Goal: Transaction & Acquisition: Purchase product/service

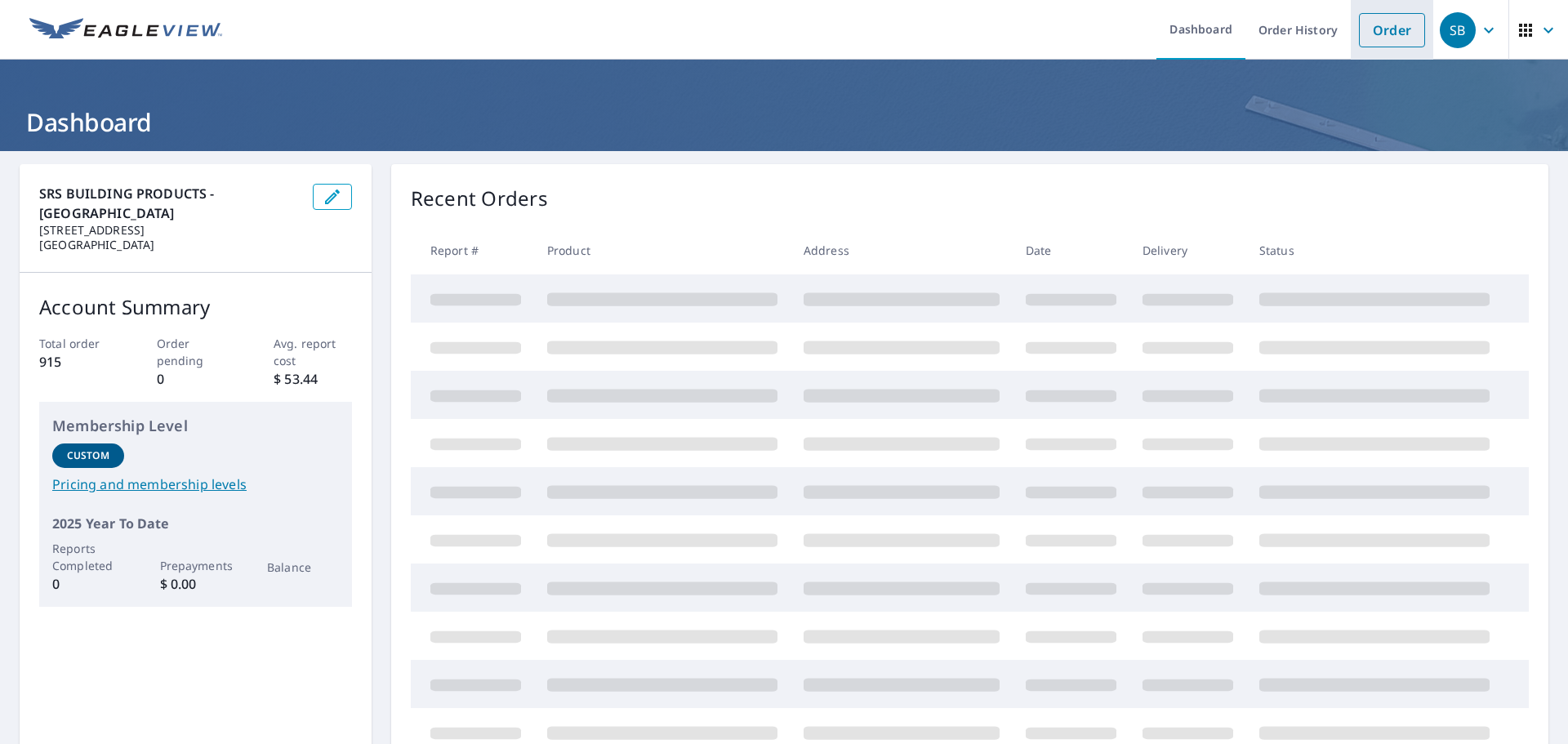
click at [1378, 35] on link "Order" at bounding box center [1392, 30] width 67 height 35
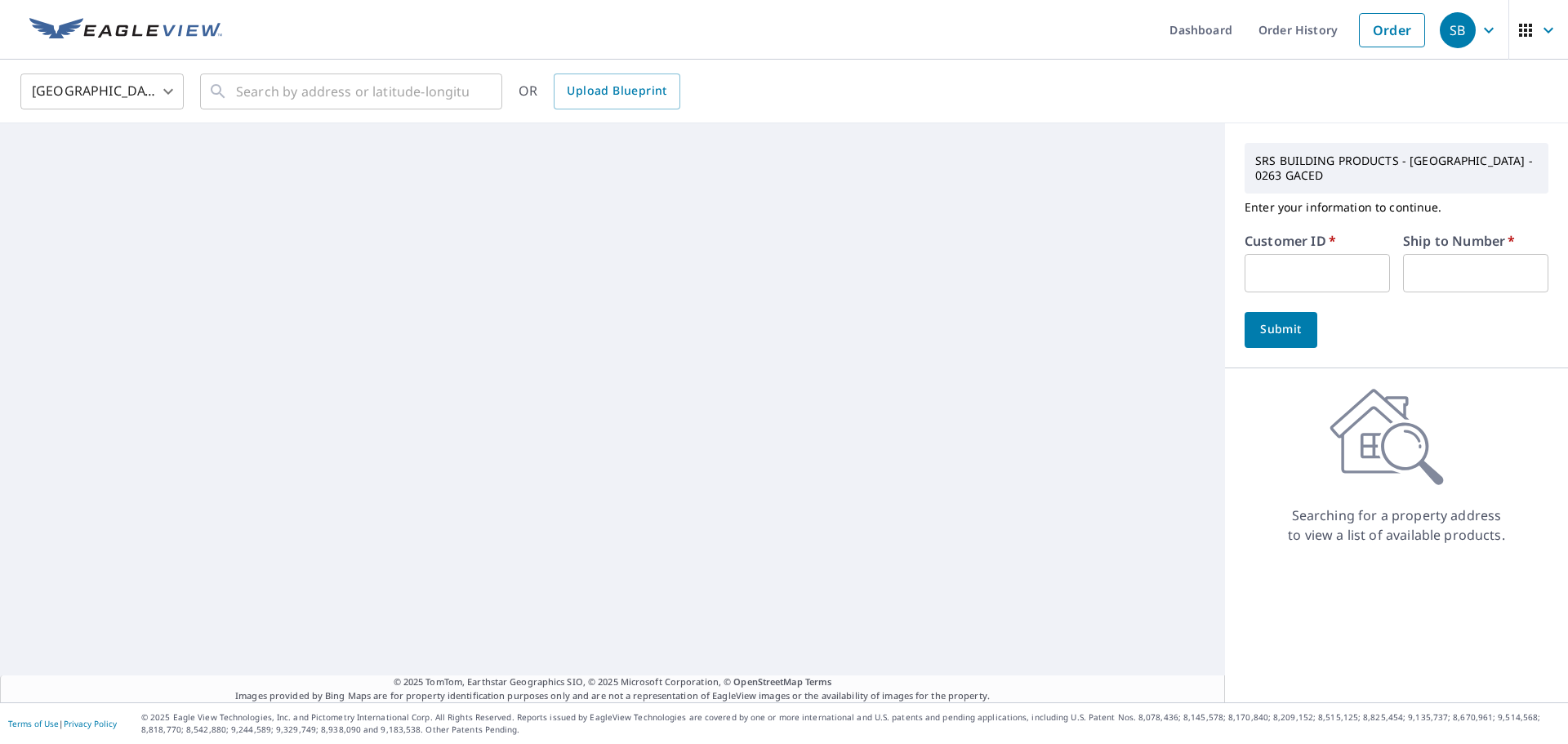
drag, startPoint x: 1346, startPoint y: 258, endPoint x: 1345, endPoint y: 268, distance: 10.0
click at [1346, 258] on input "text" at bounding box center [1316, 274] width 145 height 38
type input "s012898"
click at [1460, 237] on label "Ship to Number   *" at bounding box center [1459, 241] width 112 height 13
click at [1450, 274] on input "text" at bounding box center [1475, 274] width 145 height 38
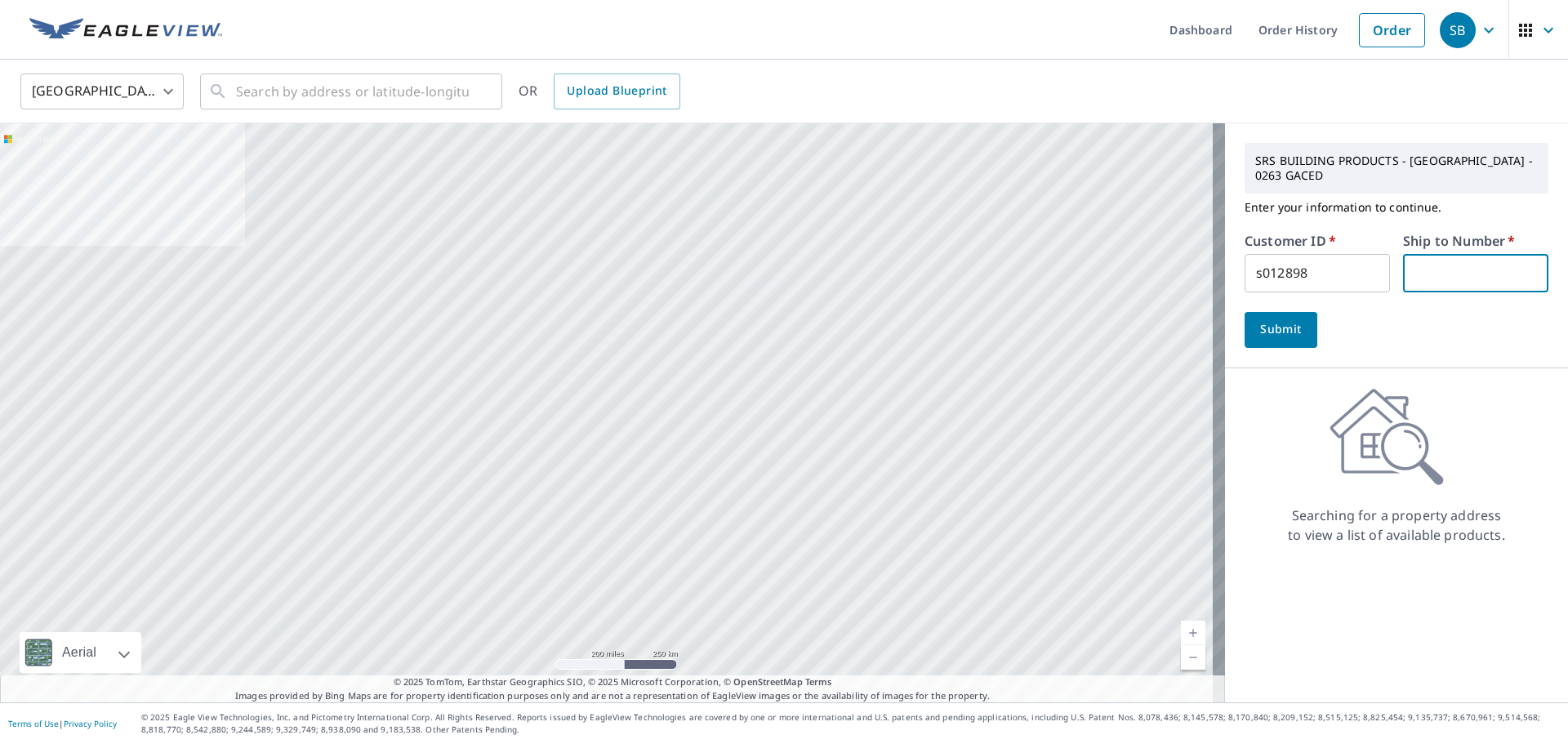
type input "1"
click at [1268, 336] on span "Submit" at bounding box center [1281, 329] width 46 height 20
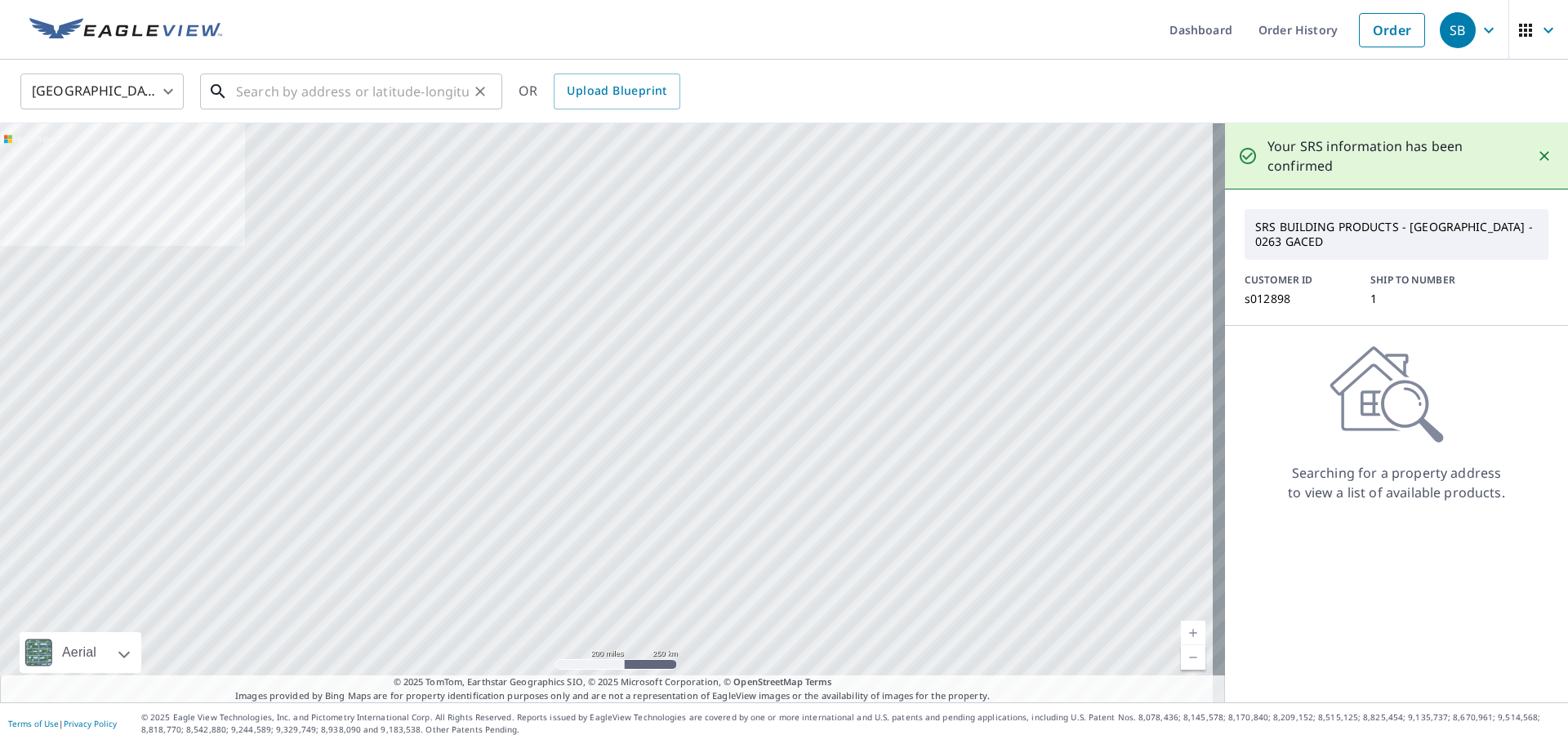
click at [333, 83] on input "text" at bounding box center [352, 91] width 232 height 46
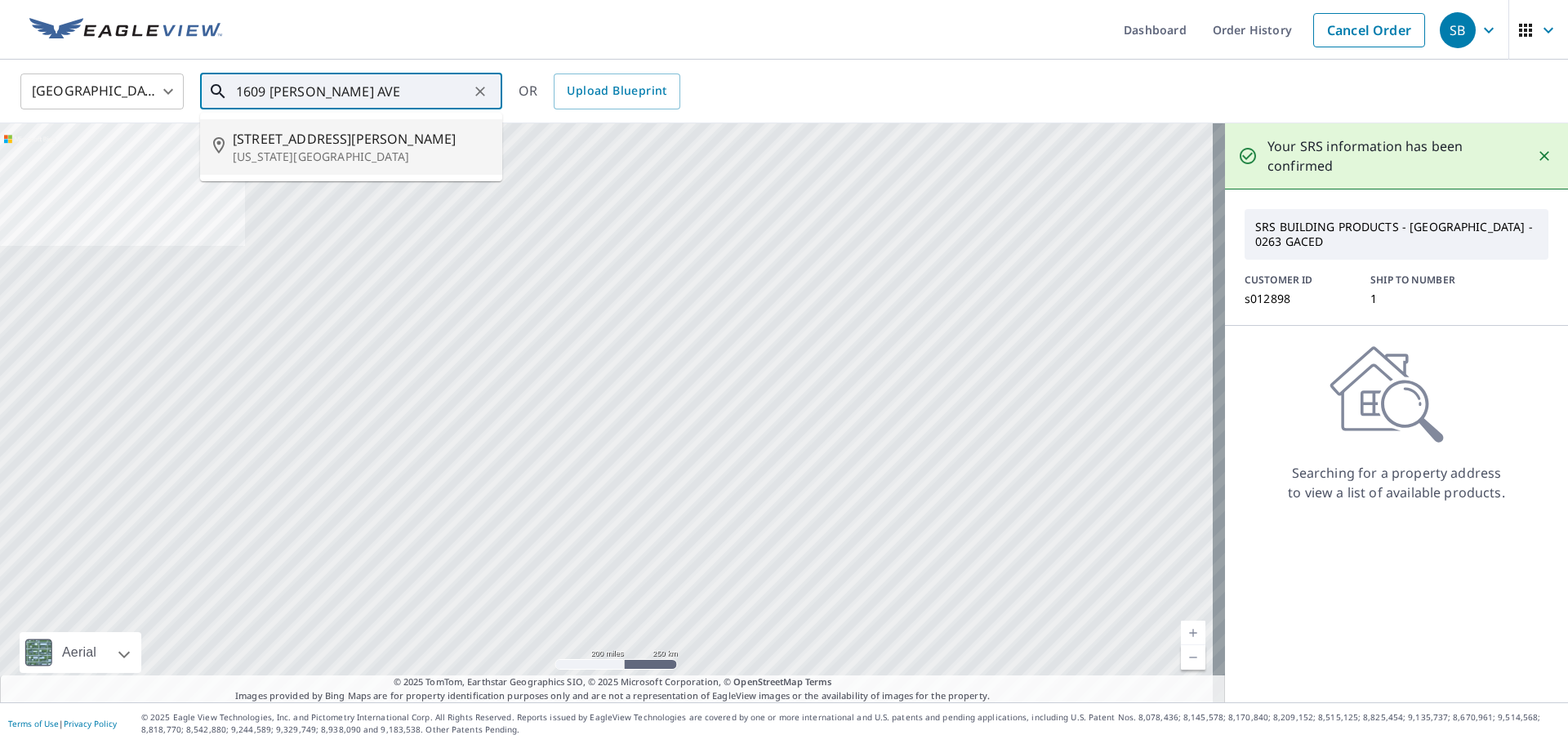
click at [330, 137] on span "[STREET_ADDRESS][PERSON_NAME]" at bounding box center [360, 139] width 256 height 19
type input "[STREET_ADDRESS][PERSON_NAME][US_STATE]"
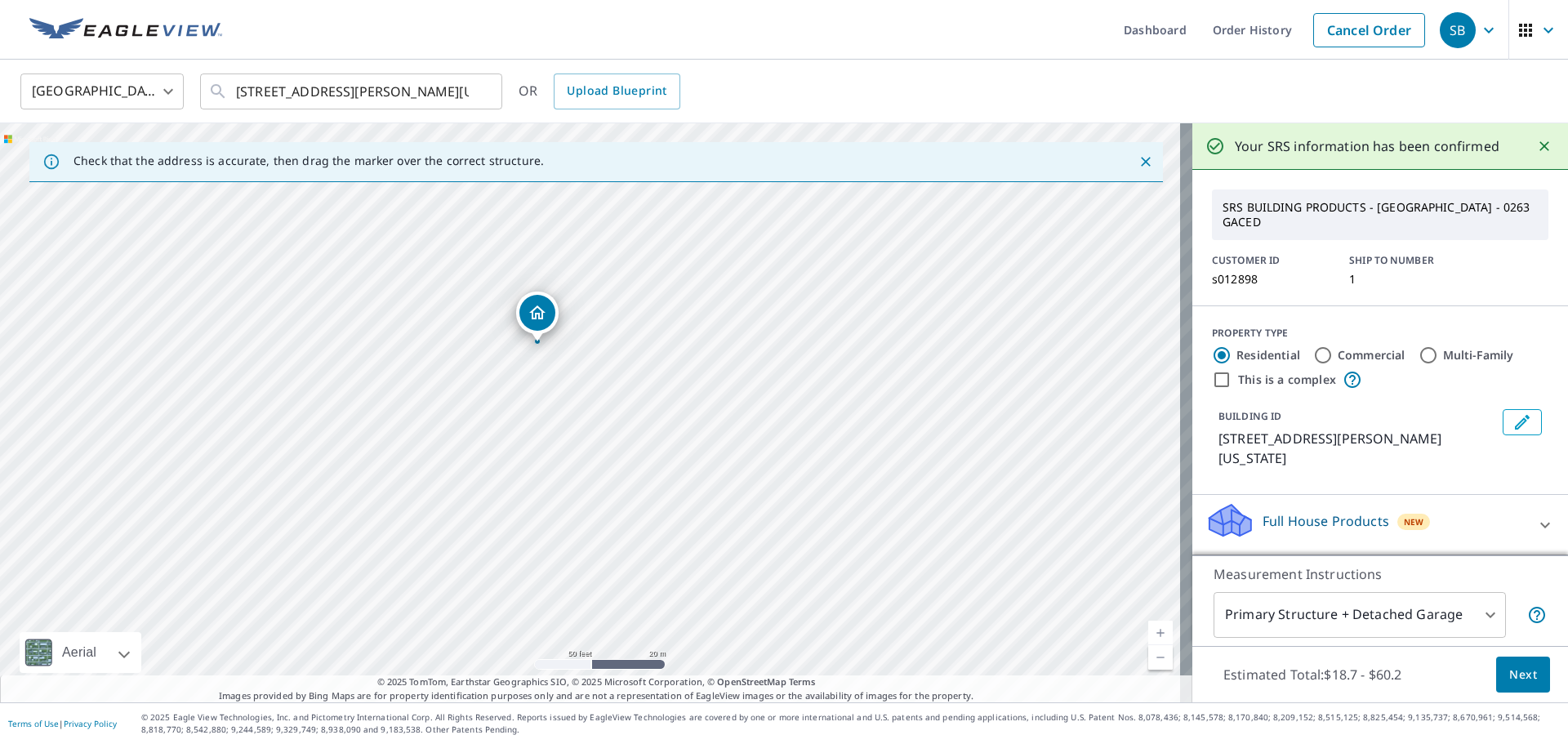
click at [538, 318] on icon "Dropped pin, building 1, Residential property, 1609 Deforest Ave Iowa City, IA …" at bounding box center [537, 312] width 16 height 14
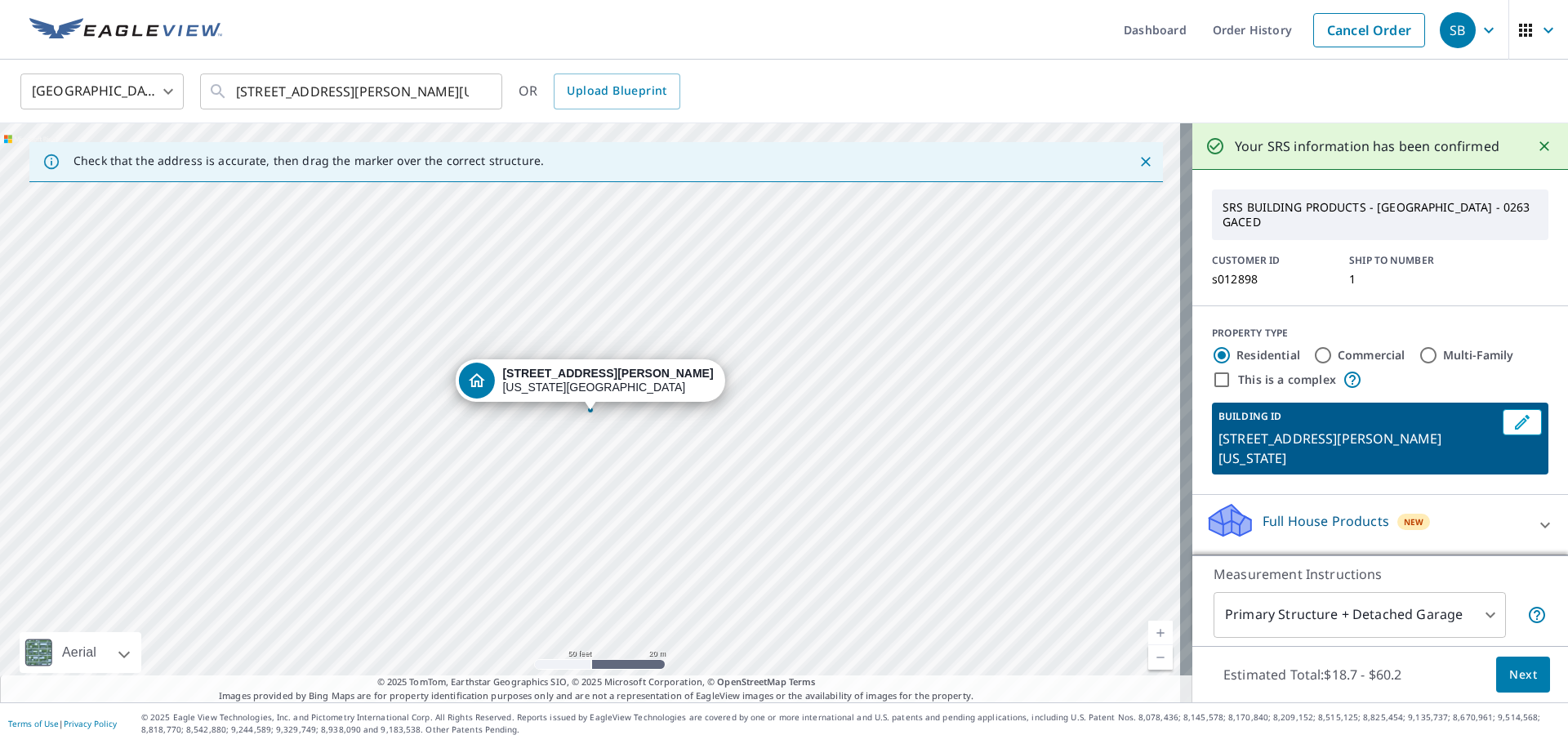
click at [625, 441] on div "[STREET_ADDRESS][PERSON_NAME][US_STATE]" at bounding box center [596, 412] width 1192 height 579
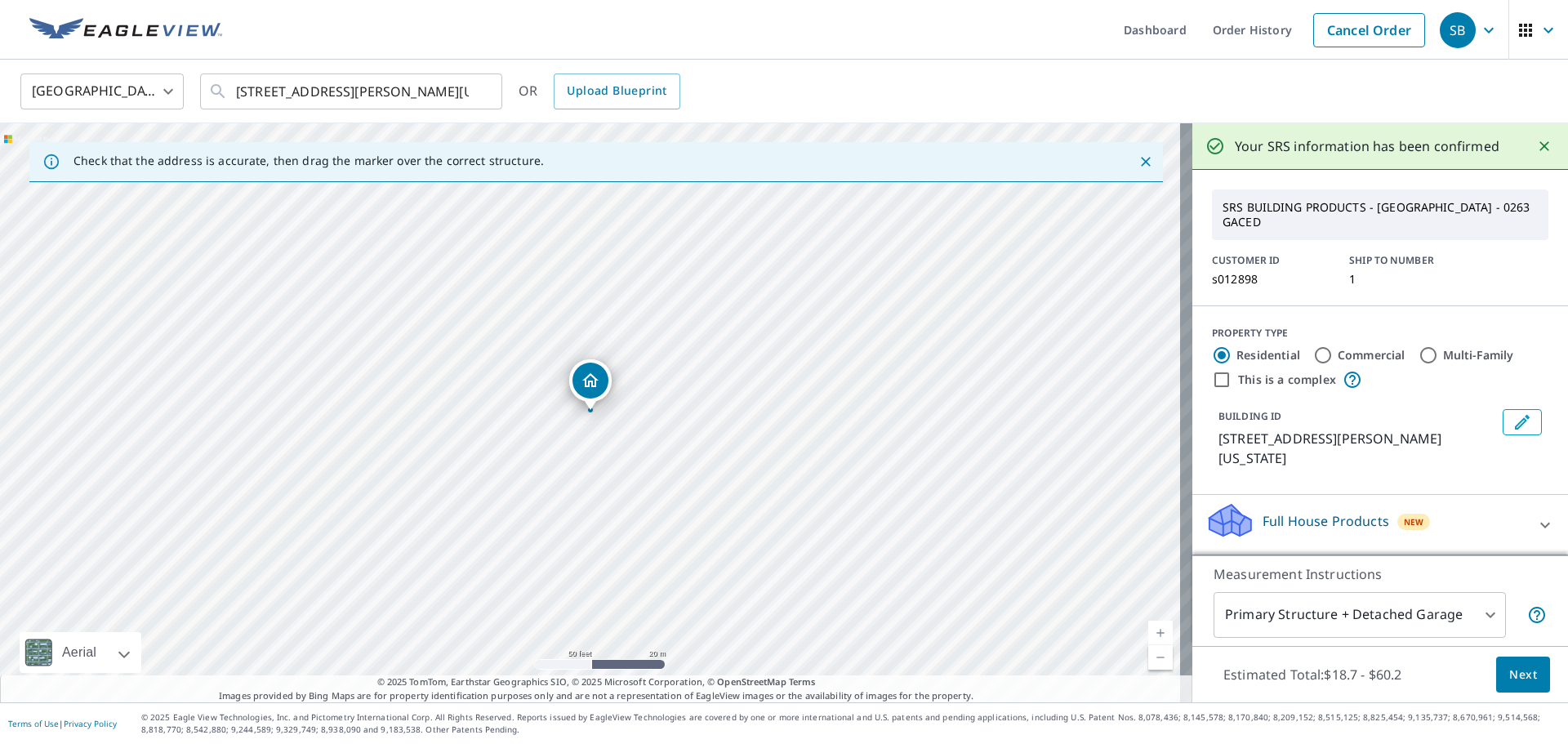
click at [595, 386] on icon "Dropped pin, building 1, Residential property, 1609 Deforest Ave Iowa City, IA …" at bounding box center [591, 379] width 16 height 14
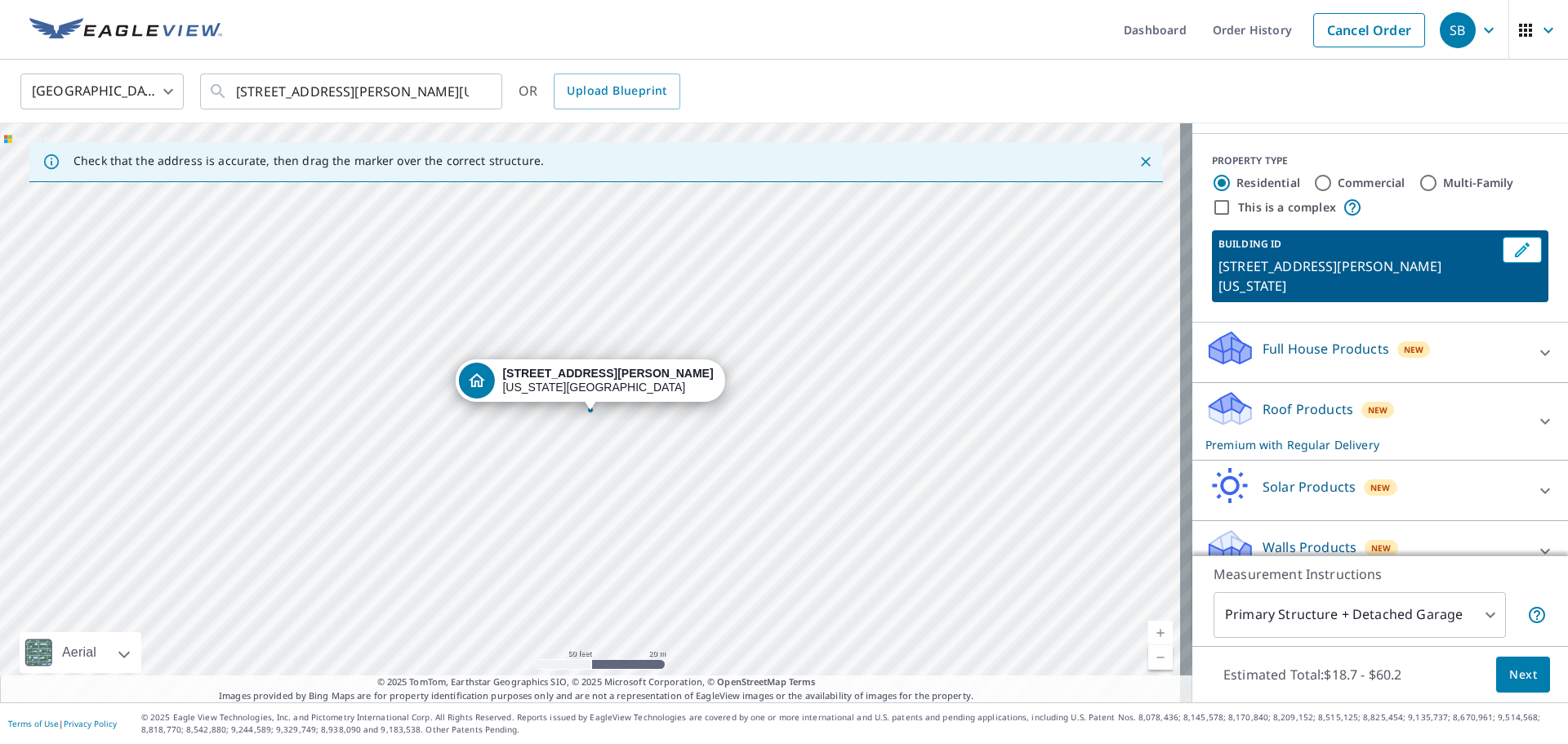
scroll to position [179, 0]
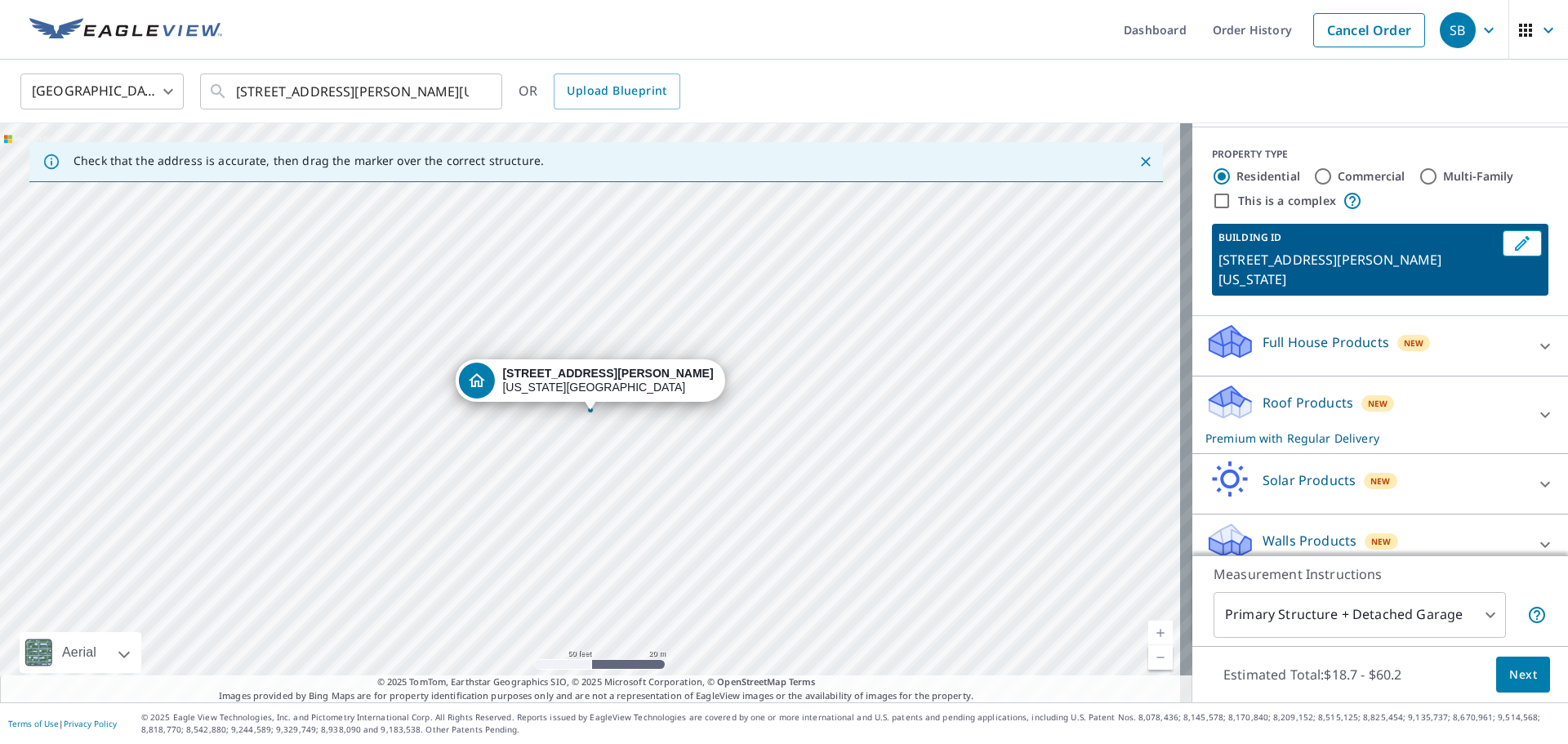
click at [1398, 333] on div "Full House Products New" at bounding box center [1365, 346] width 320 height 46
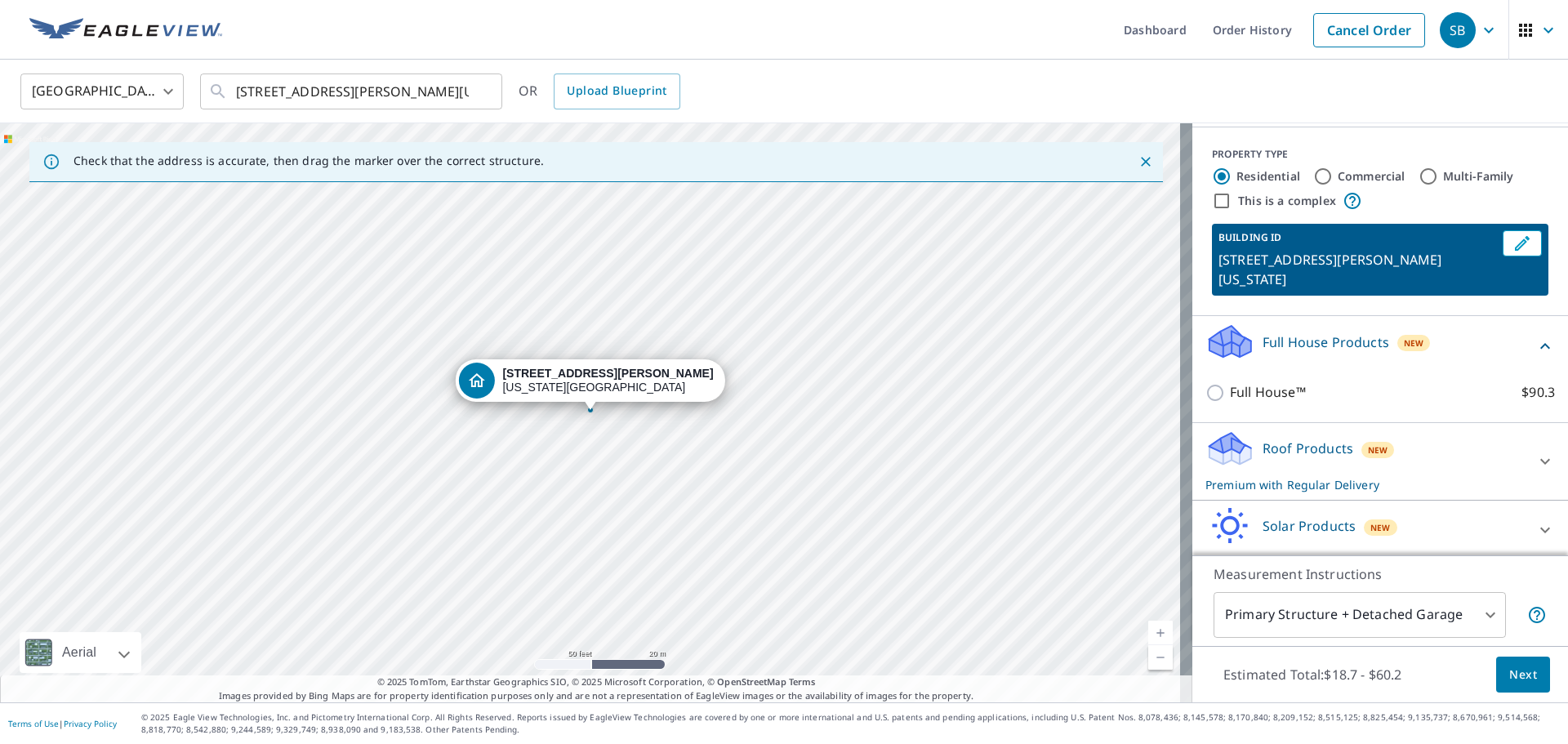
click at [1398, 333] on div "Full House Products New" at bounding box center [1370, 346] width 330 height 46
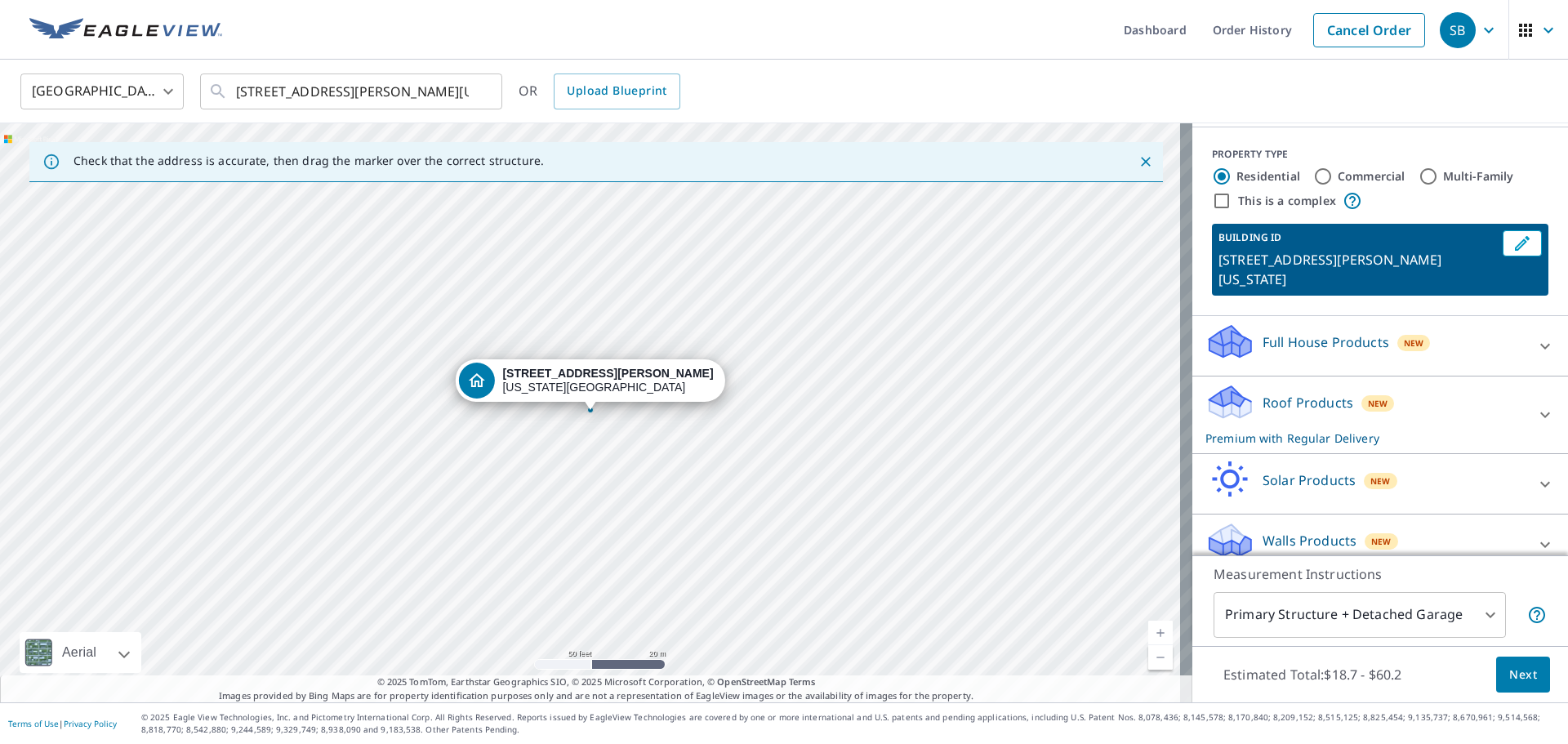
click at [1408, 383] on div "Roof Products New Premium with Regular Delivery" at bounding box center [1365, 415] width 320 height 64
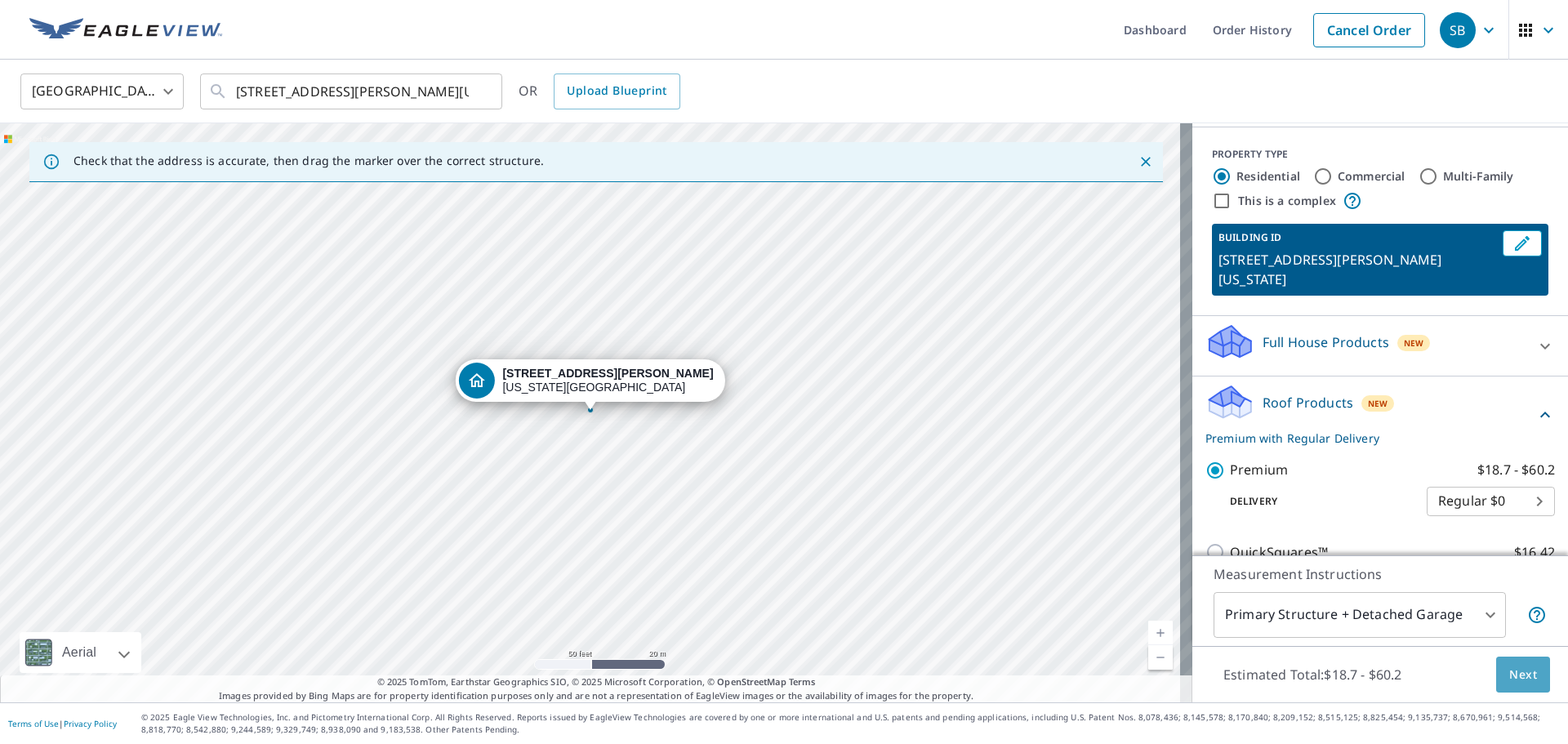
click at [1496, 666] on button "Next" at bounding box center [1522, 675] width 54 height 36
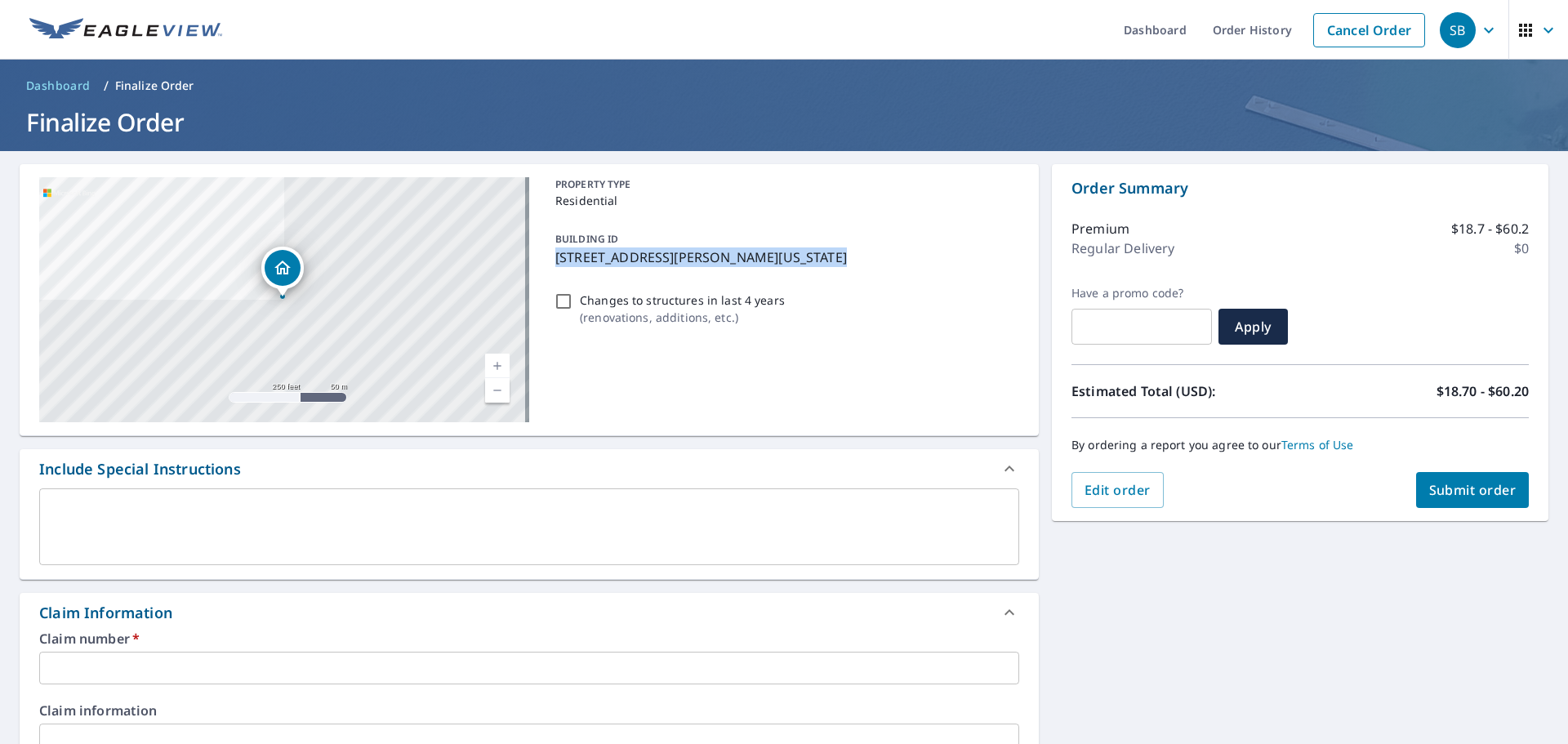
drag, startPoint x: 801, startPoint y: 258, endPoint x: 555, endPoint y: 266, distance: 246.1
click at [553, 268] on div "BUILDING ID [STREET_ADDRESS][PERSON_NAME][US_STATE]" at bounding box center [784, 248] width 470 height 51
checkbox input "true"
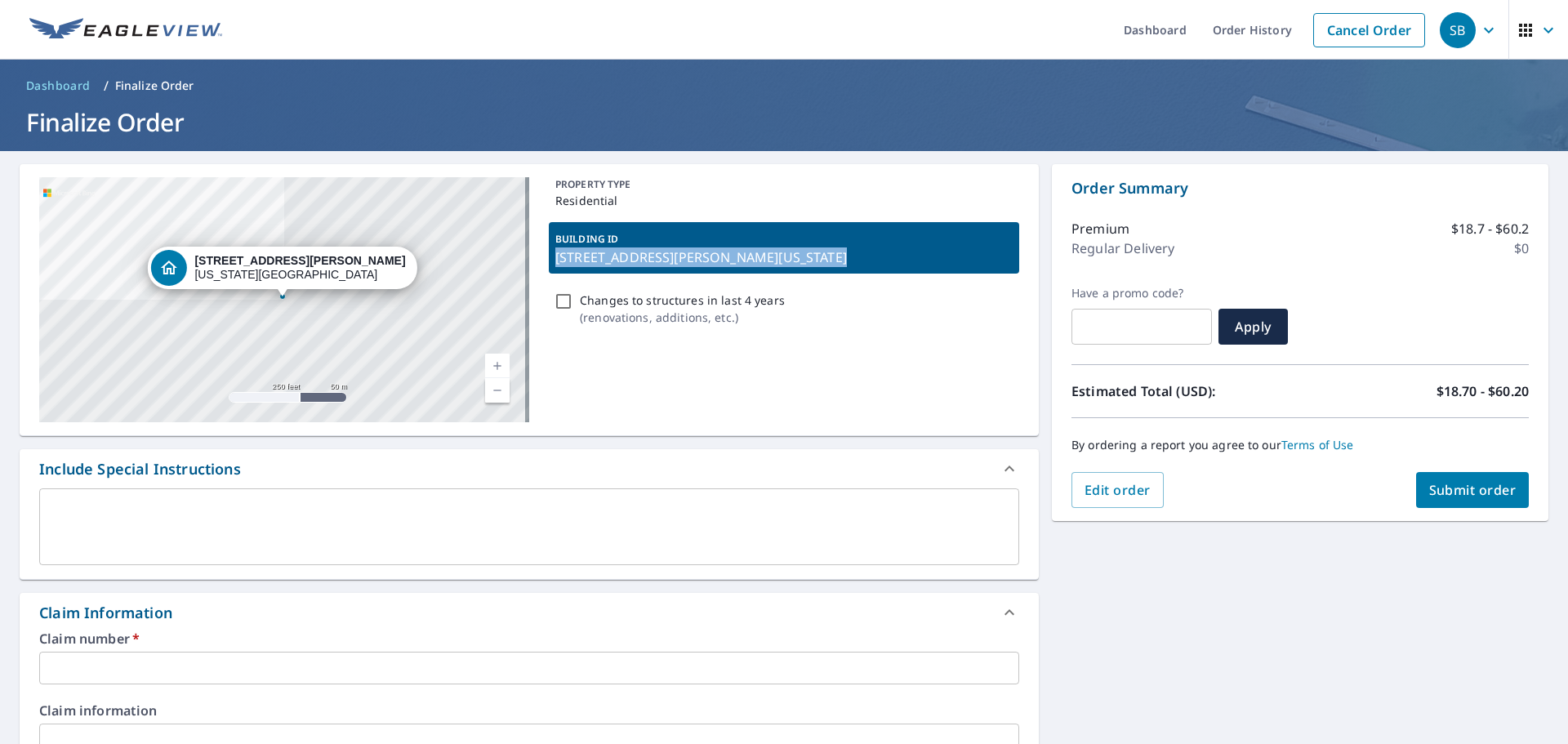
copy p "[STREET_ADDRESS][PERSON_NAME][US_STATE]"
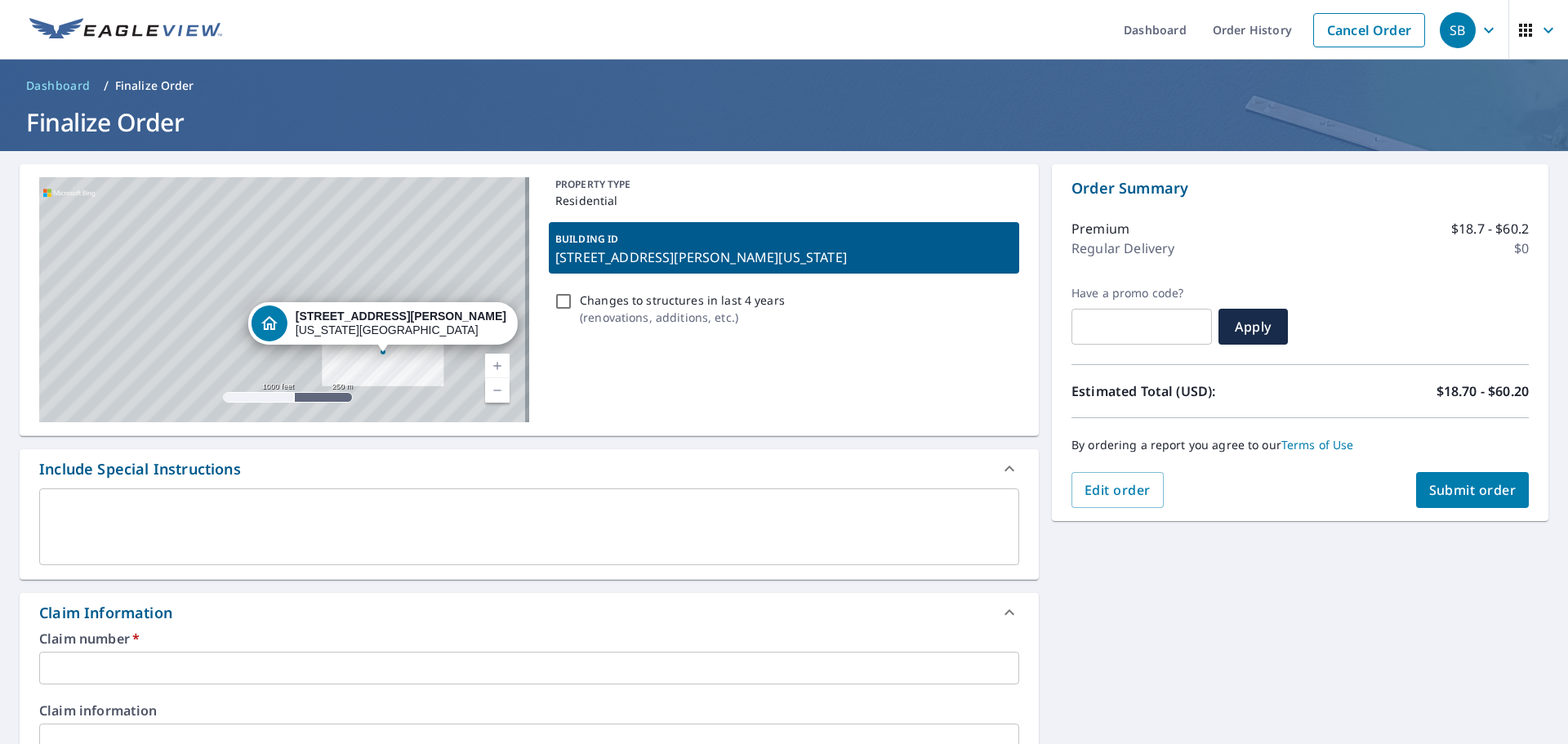
click at [217, 653] on div "Claim number   * ​" at bounding box center [529, 657] width 980 height 52
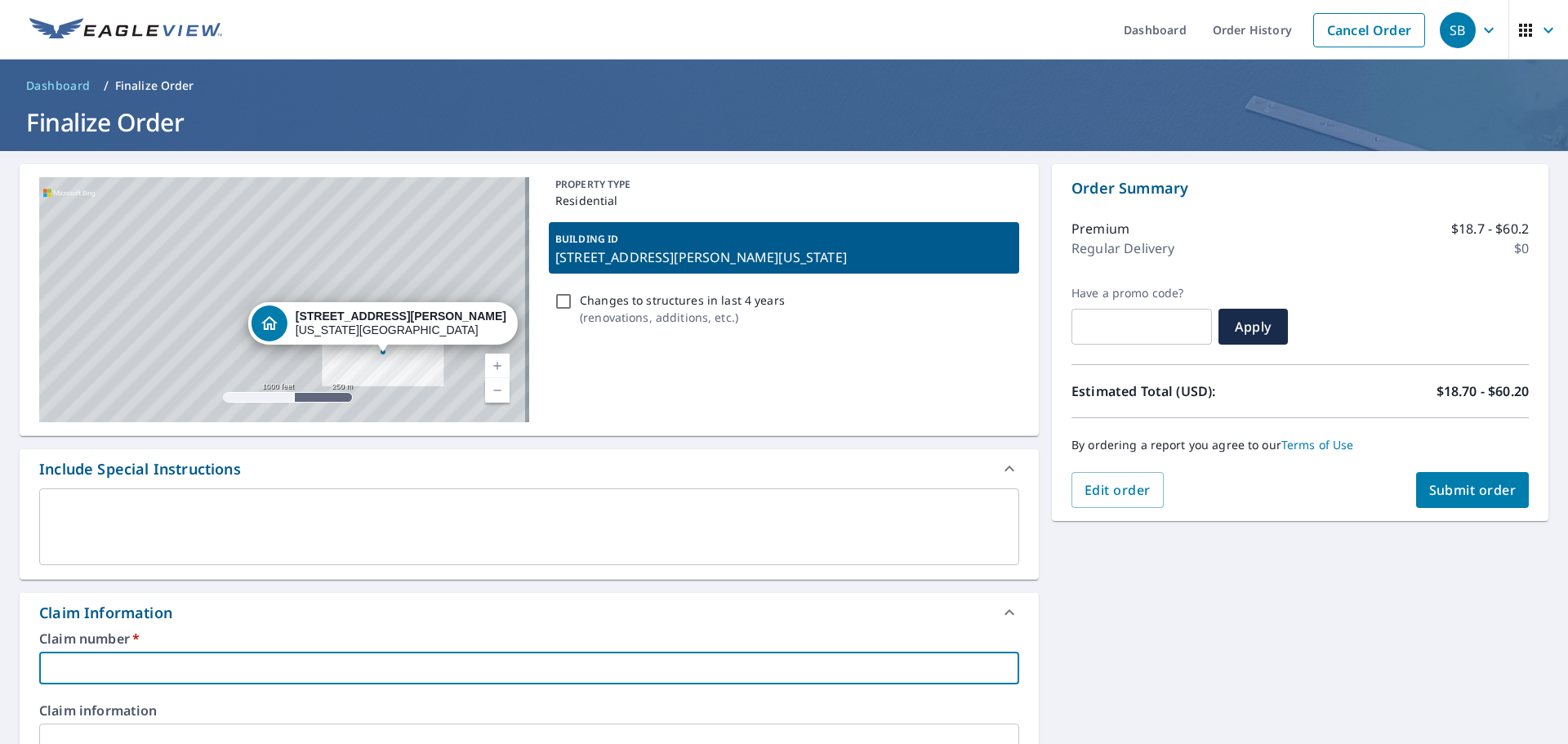
click at [155, 666] on input "text" at bounding box center [529, 668] width 980 height 33
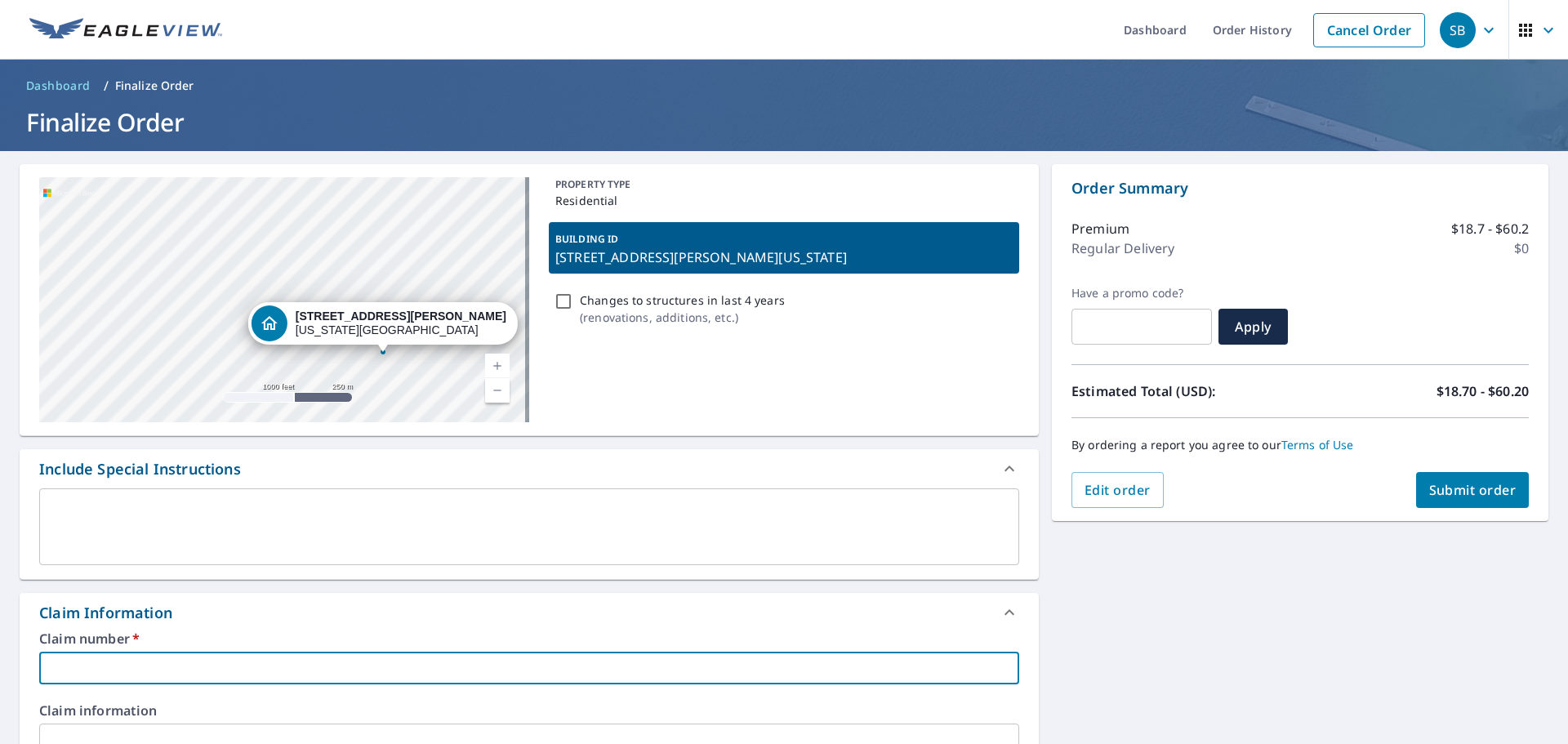
paste input "[STREET_ADDRESS][PERSON_NAME][US_STATE]"
type input "[STREET_ADDRESS][PERSON_NAME][US_STATE]"
checkbox input "true"
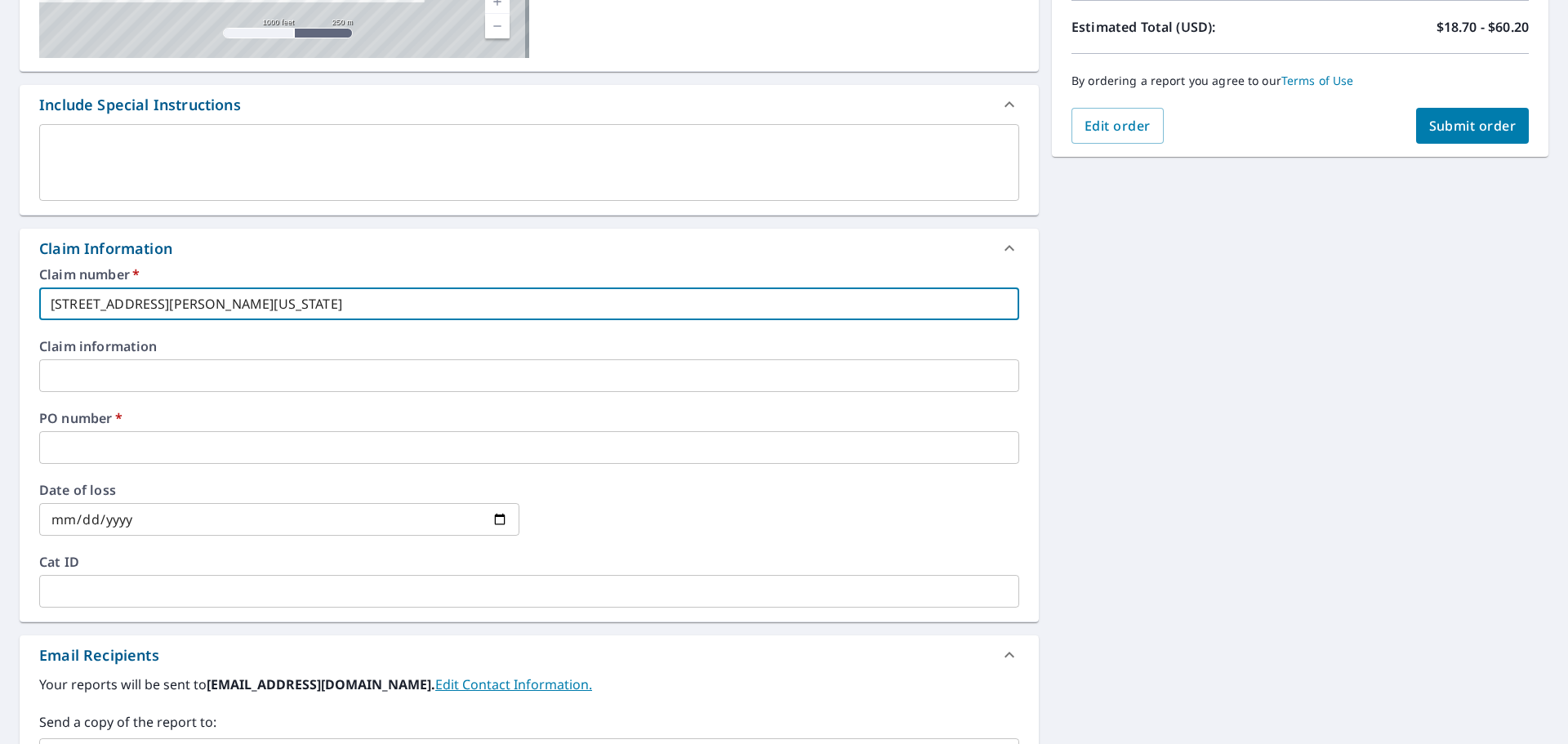
scroll to position [408, 0]
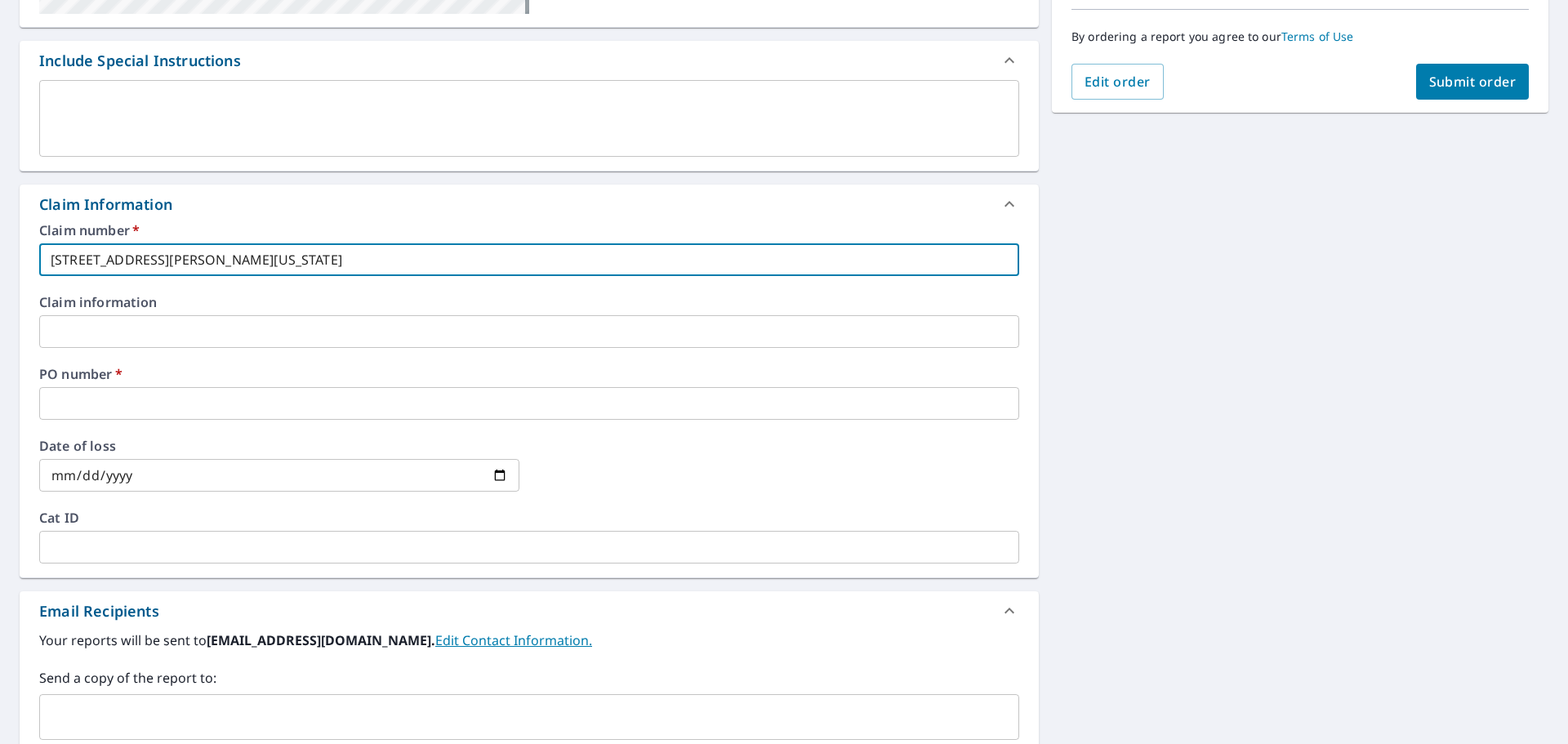
type input "[STREET_ADDRESS][PERSON_NAME][US_STATE]"
click at [227, 396] on input "text" at bounding box center [529, 404] width 980 height 33
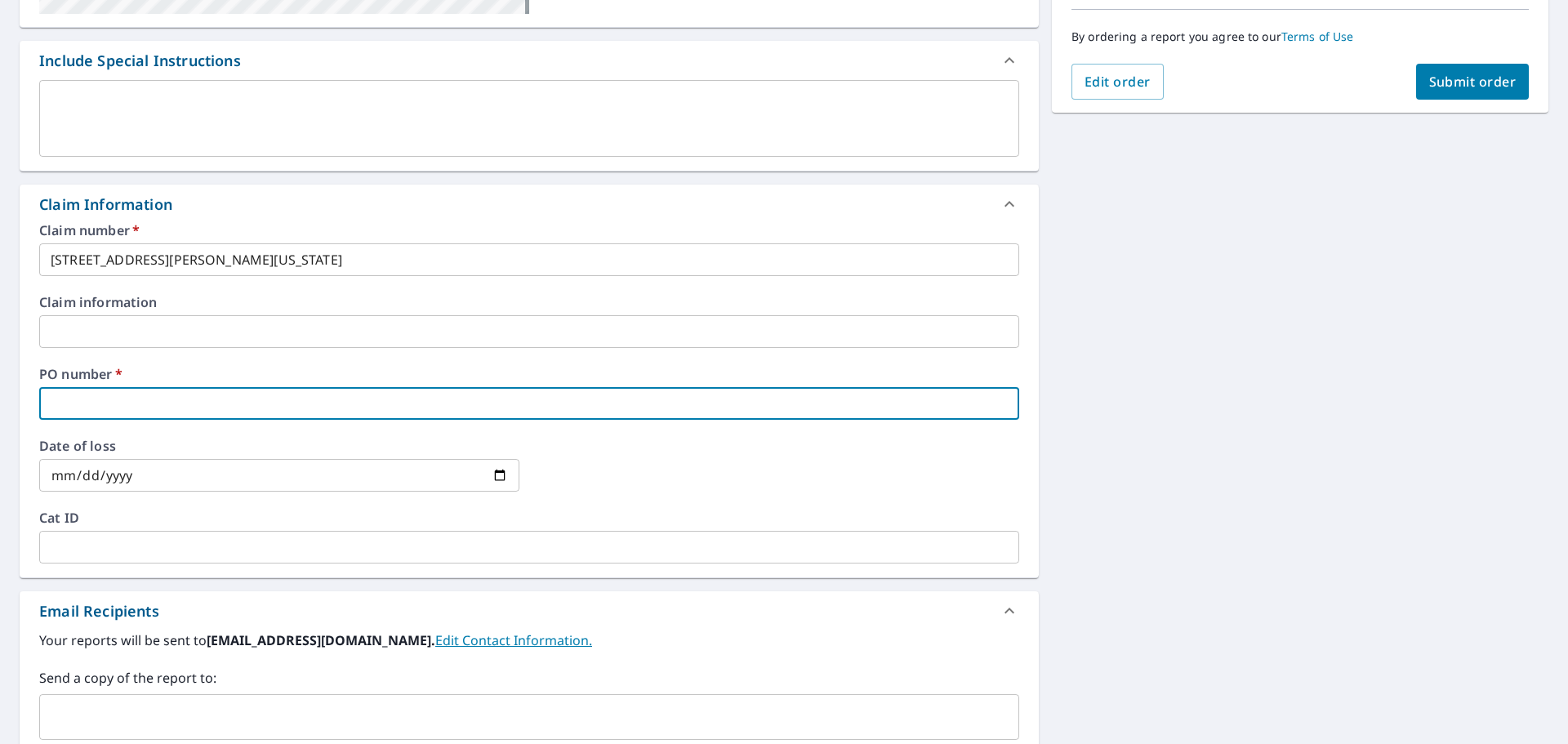
type input "[GEOGRAPHIC_DATA]"
checkbox input "true"
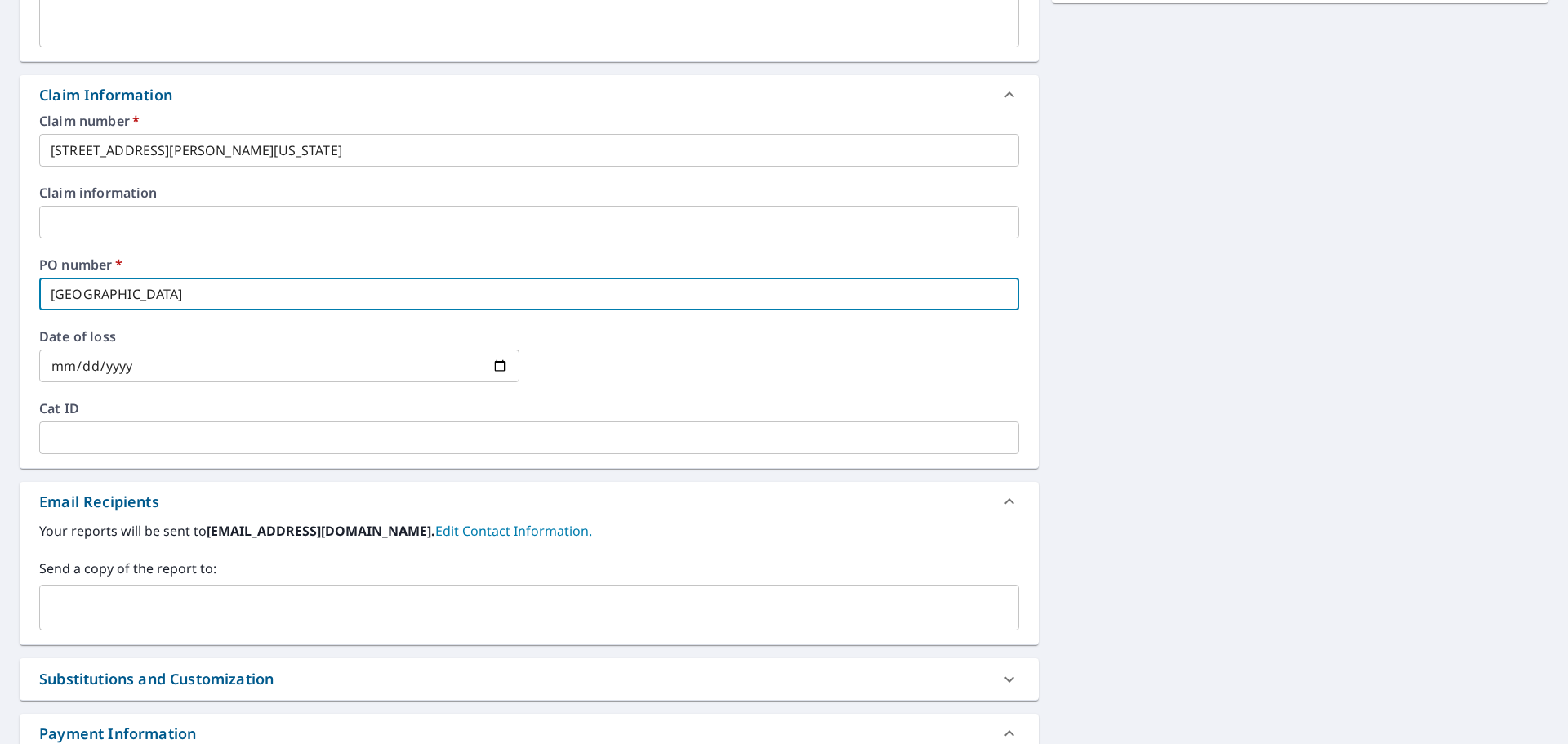
scroll to position [572, 0]
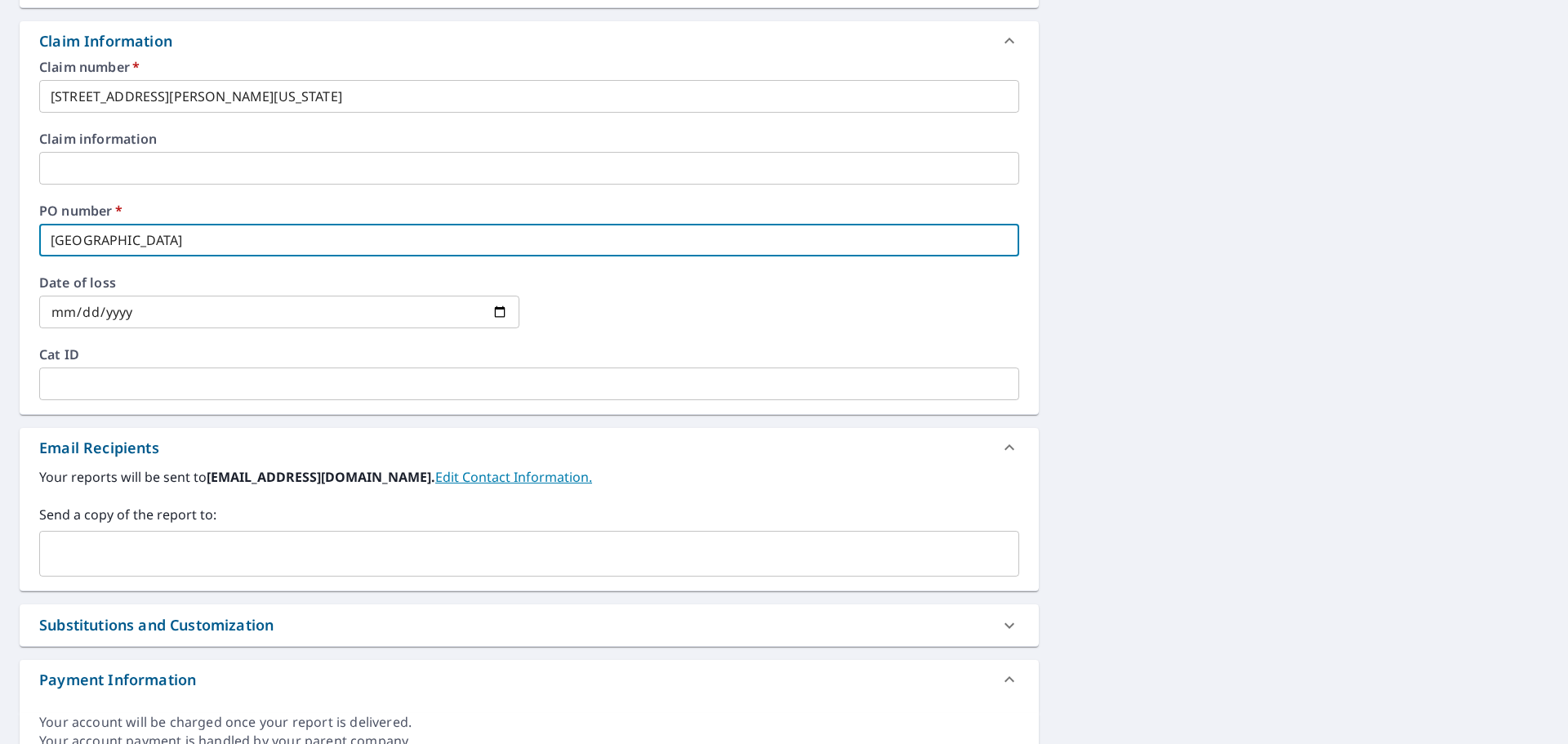
click at [222, 367] on div "Cat ID ​" at bounding box center [529, 374] width 980 height 52
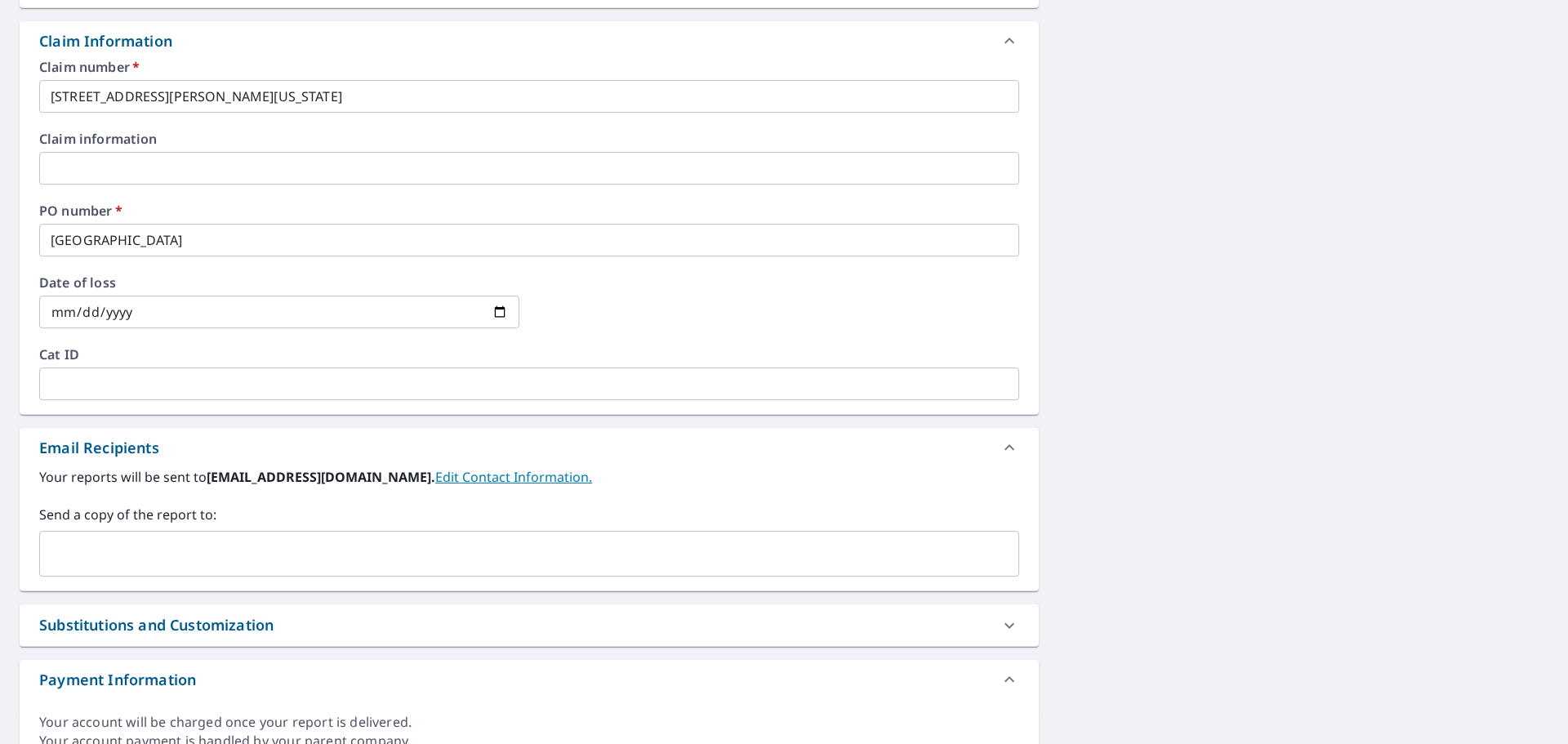
click at [219, 372] on input "text" at bounding box center [529, 384] width 980 height 33
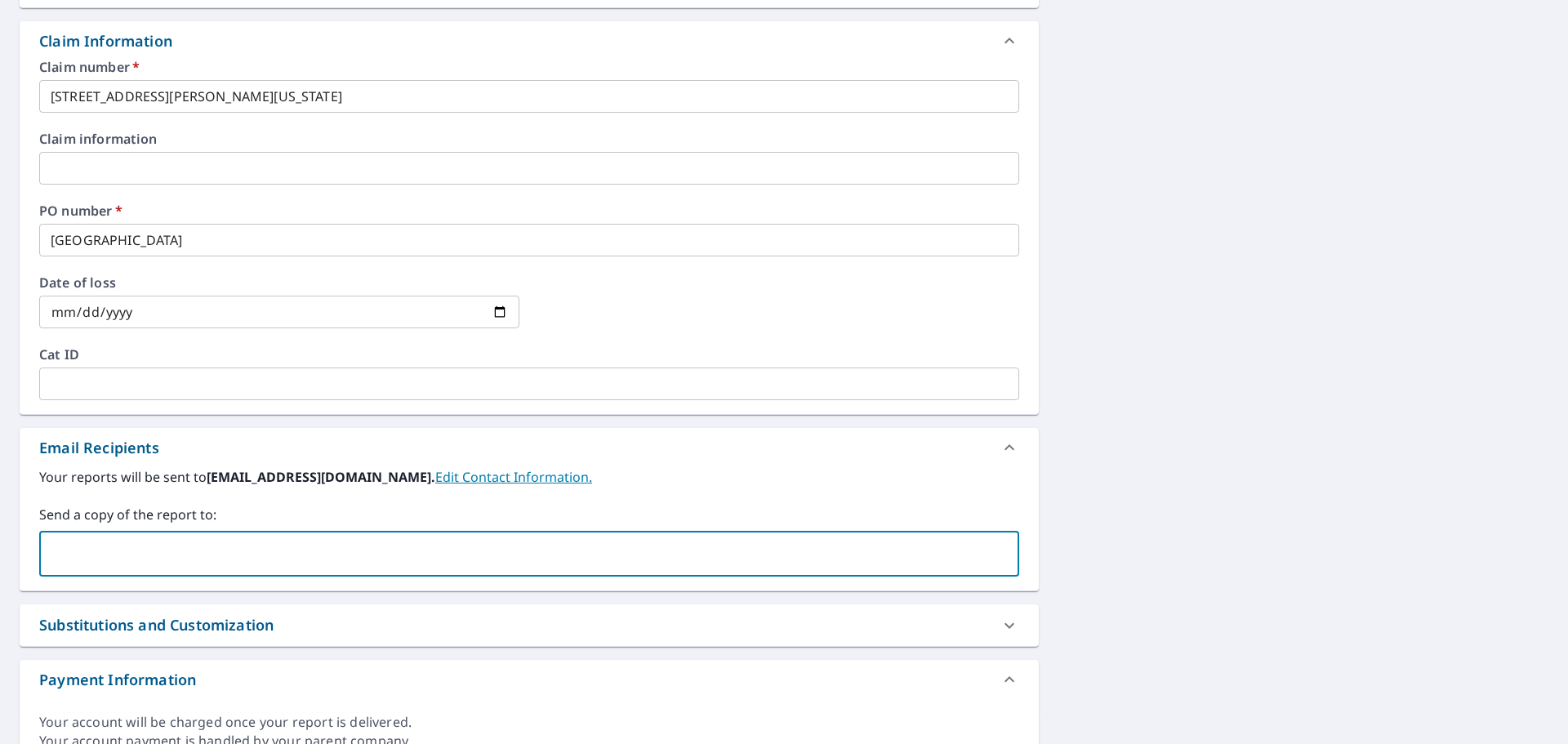
click at [200, 565] on input "text" at bounding box center [517, 553] width 941 height 31
type input "[EMAIL_ADDRESS][PERSON_NAME][DOMAIN_NAME]"
checkbox input "true"
type input "R"
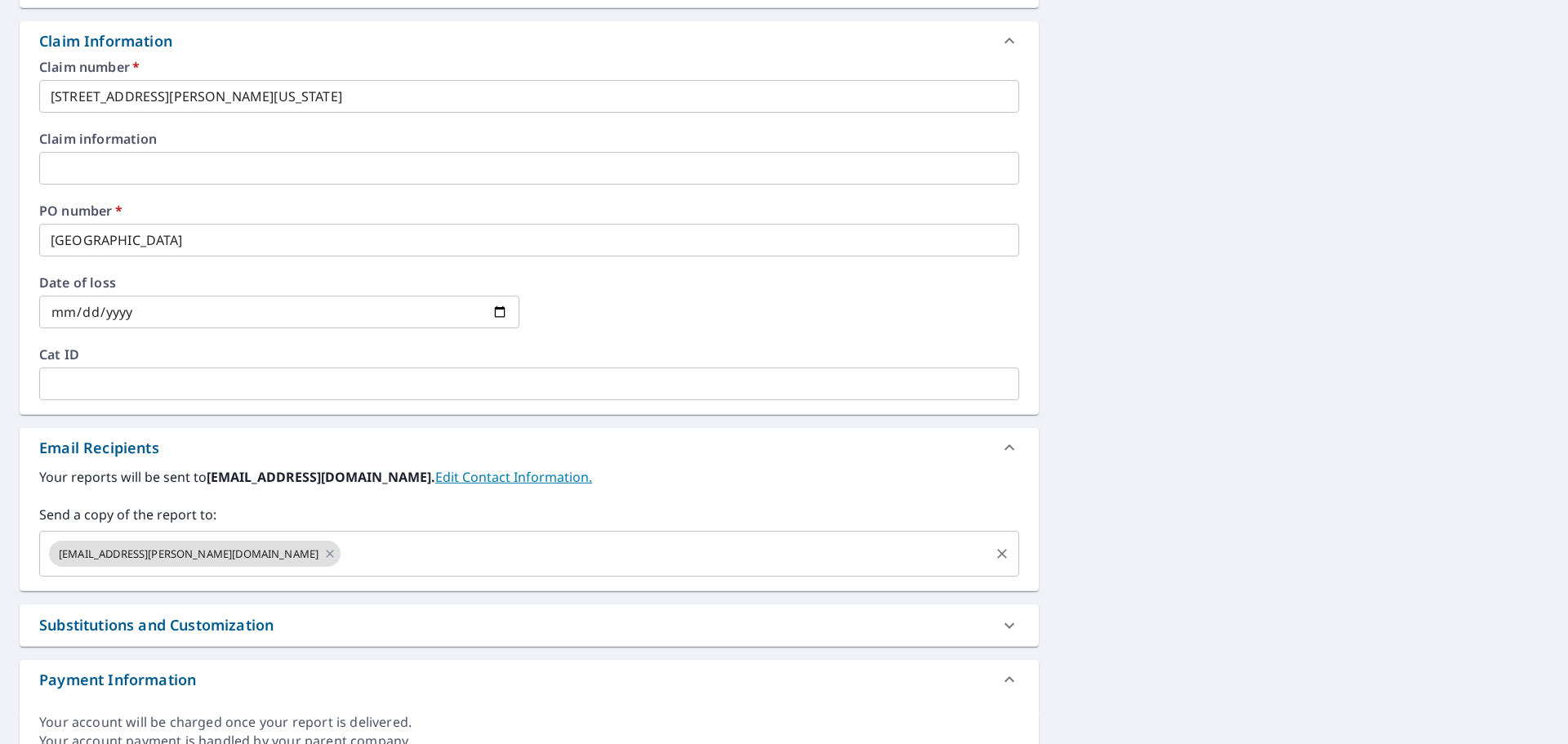
click at [376, 556] on input "text" at bounding box center [665, 553] width 645 height 31
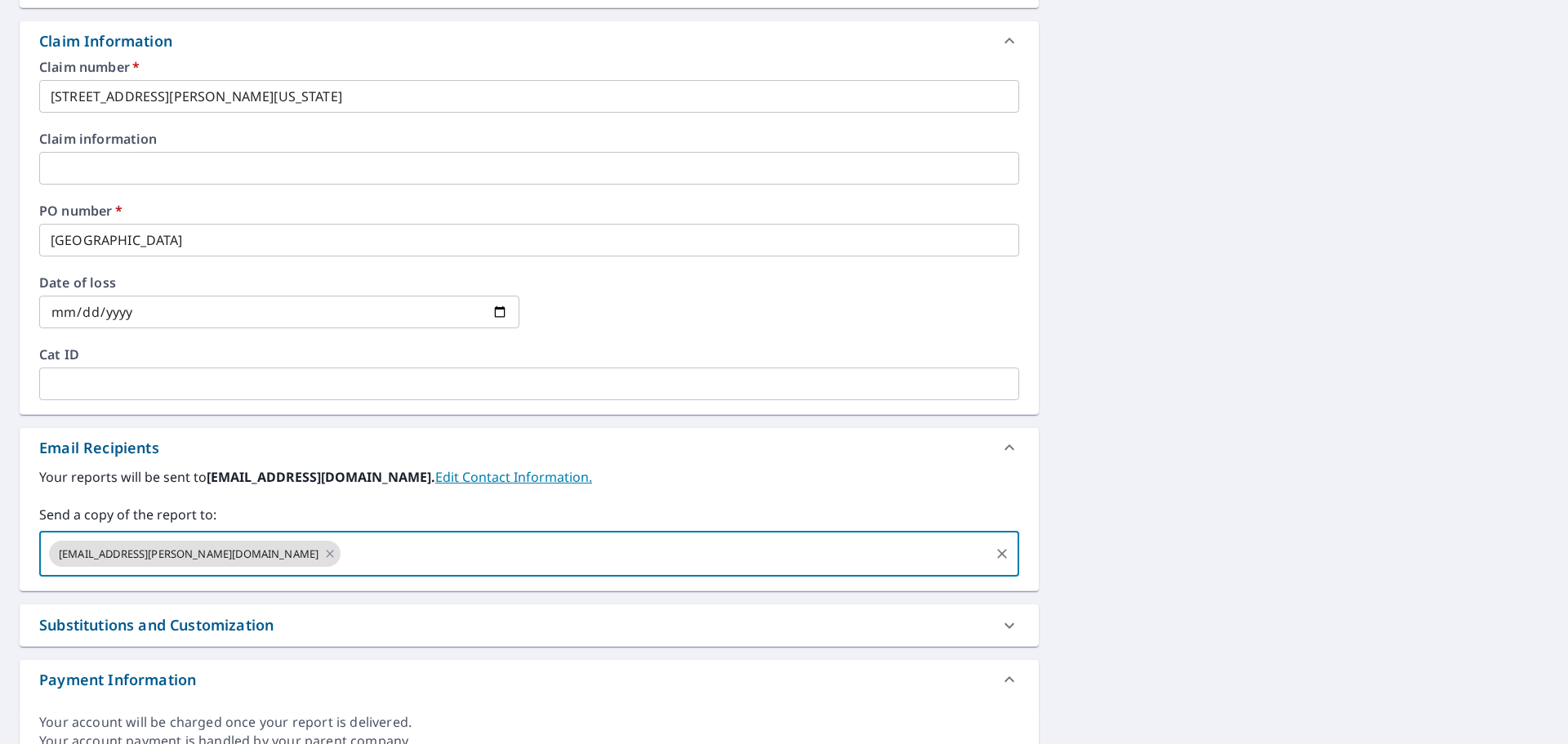
paste input "[EMAIL_ADDRESS][DOMAIN_NAME]"
type input "[EMAIL_ADDRESS][DOMAIN_NAME]"
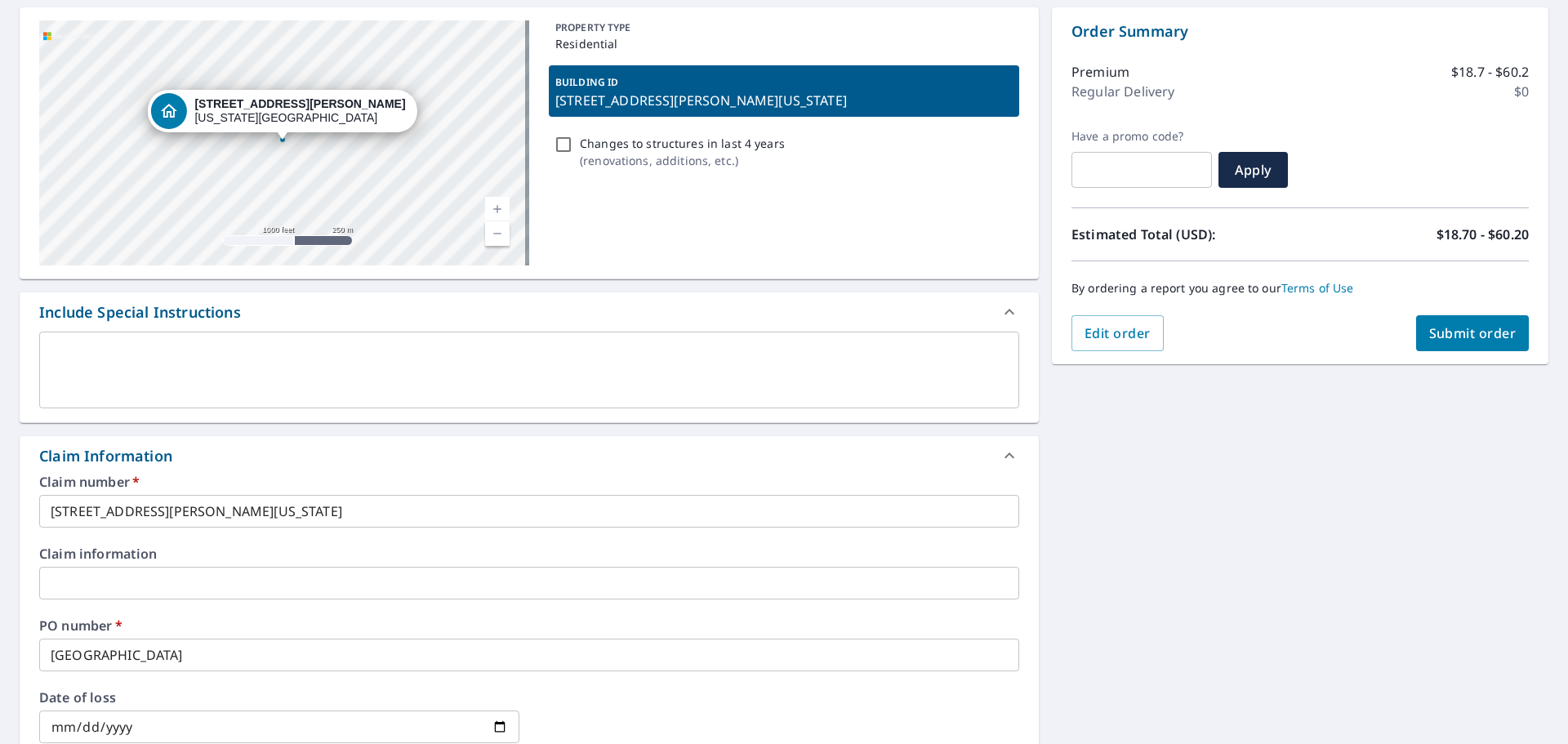
scroll to position [0, 0]
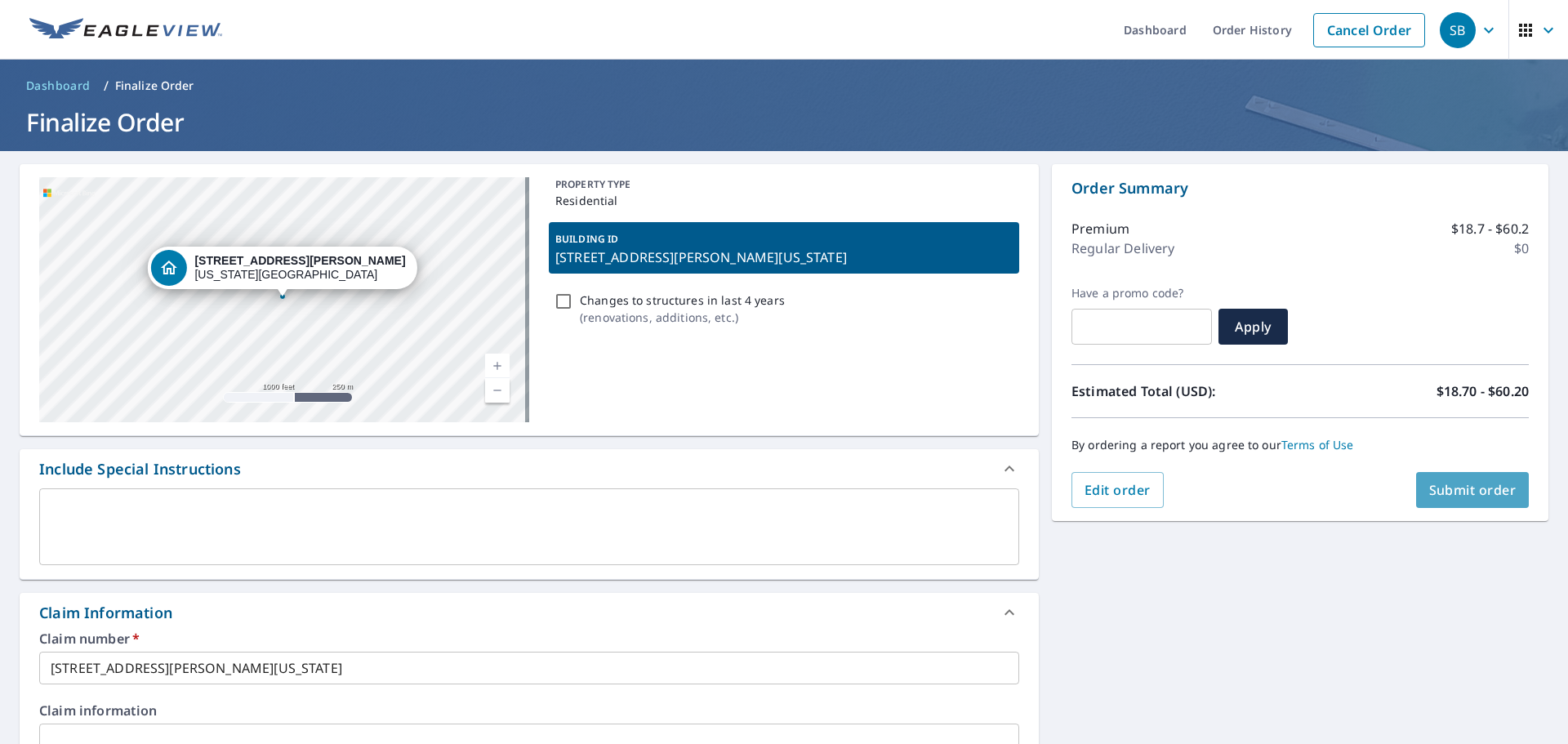
click at [1435, 486] on span "Submit order" at bounding box center [1473, 491] width 88 height 18
checkbox input "true"
